Goal: Task Accomplishment & Management: Manage account settings

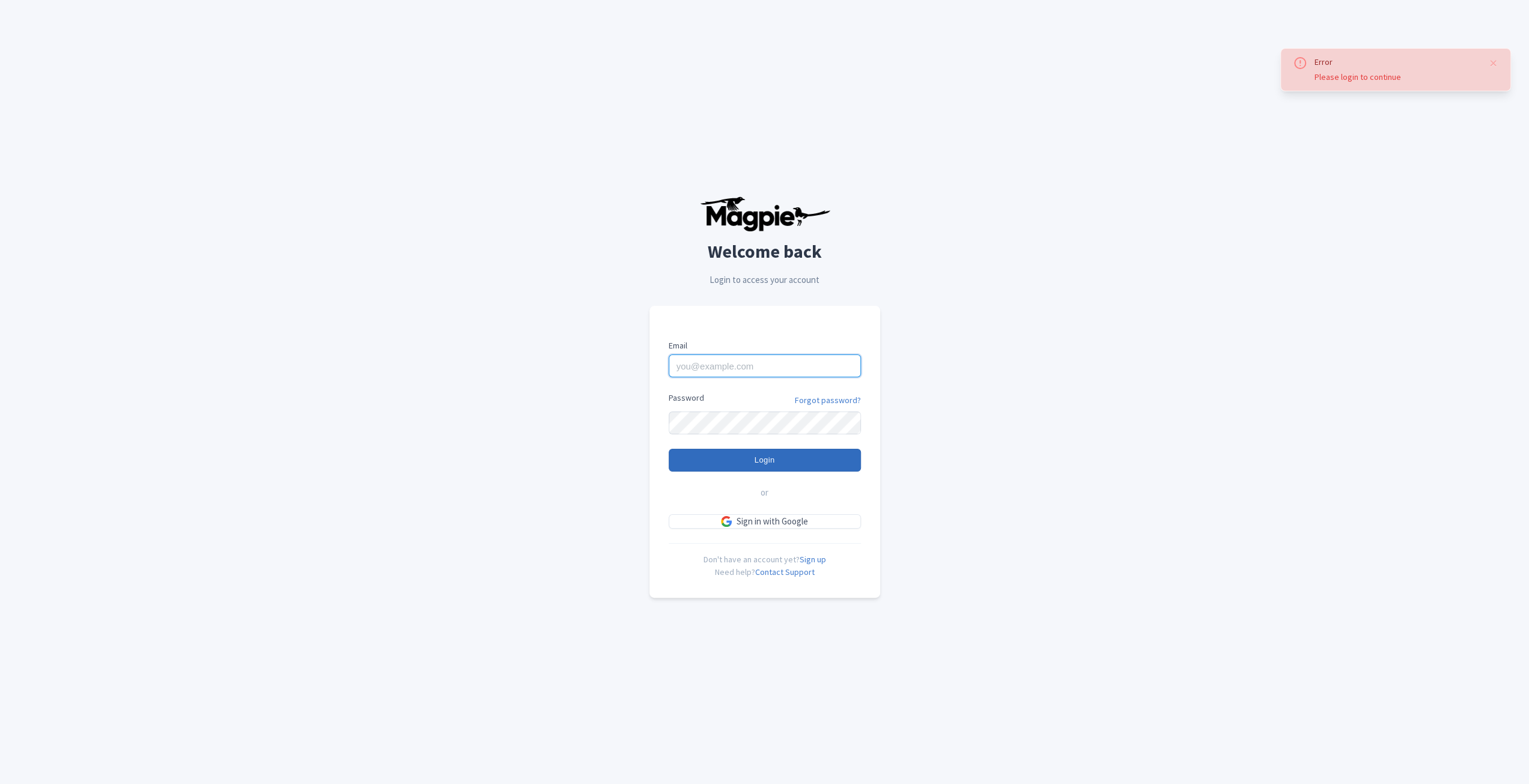
type input "[EMAIL_ADDRESS][DOMAIN_NAME]"
click at [721, 456] on input "Login" at bounding box center [765, 460] width 192 height 23
type input "Logging in..."
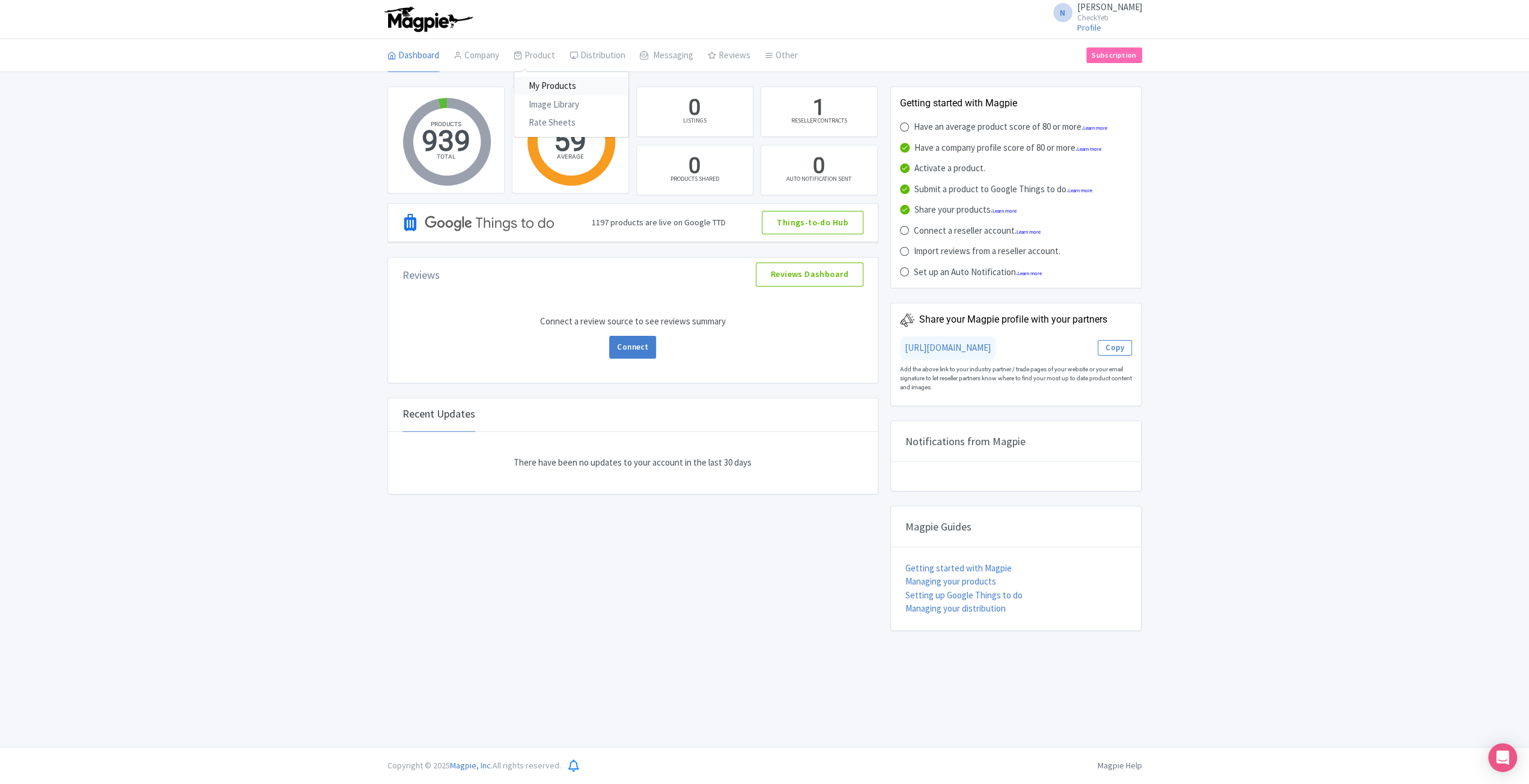
click at [559, 89] on link "My Products" at bounding box center [572, 86] width 114 height 19
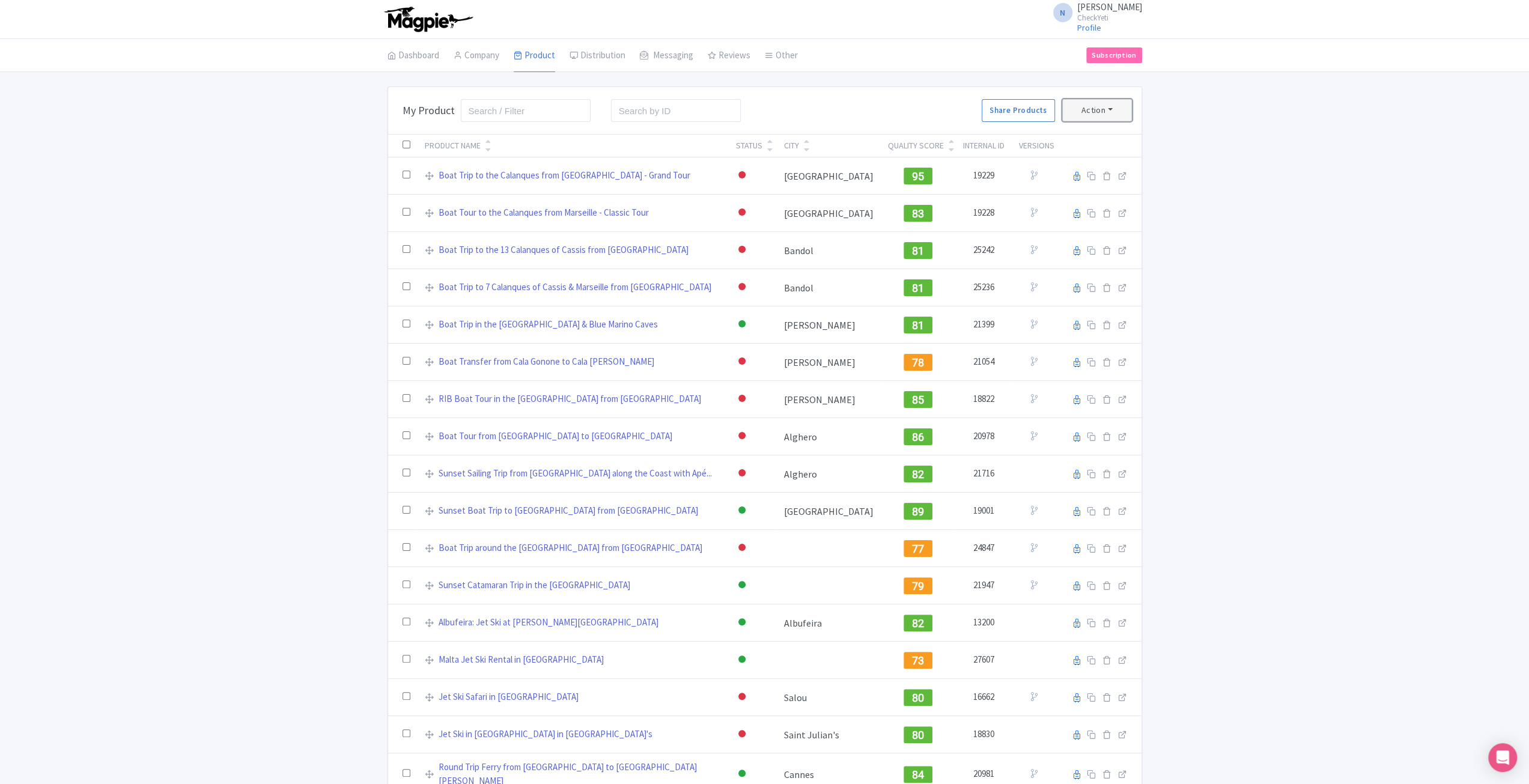
click at [1127, 104] on button "Action" at bounding box center [1096, 110] width 69 height 22
click at [1129, 174] on link "Download Product Details" at bounding box center [1139, 173] width 153 height 19
